Goal: Task Accomplishment & Management: Complete application form

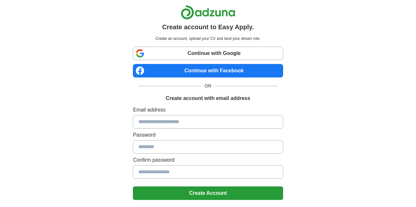
click at [167, 147] on input at bounding box center [208, 146] width 150 height 13
click at [396, 131] on div "Create account to Easy Apply. Create an account, upload your CV and land your d…" at bounding box center [208, 129] width 401 height 258
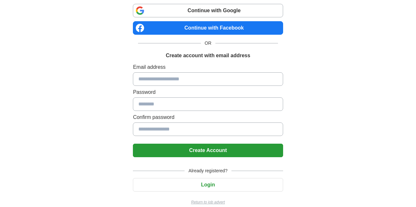
scroll to position [51, 0]
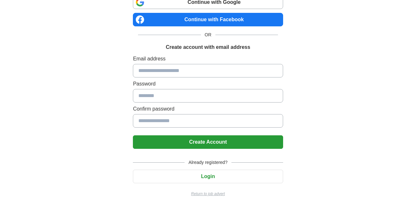
click at [214, 174] on button "Login" at bounding box center [208, 176] width 150 height 13
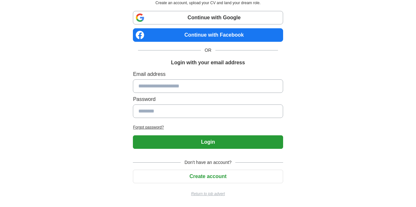
scroll to position [36, 0]
click at [179, 90] on input at bounding box center [208, 85] width 150 height 13
type input "**********"
click at [212, 139] on button "Login" at bounding box center [208, 141] width 150 height 13
